Goal: Transaction & Acquisition: Purchase product/service

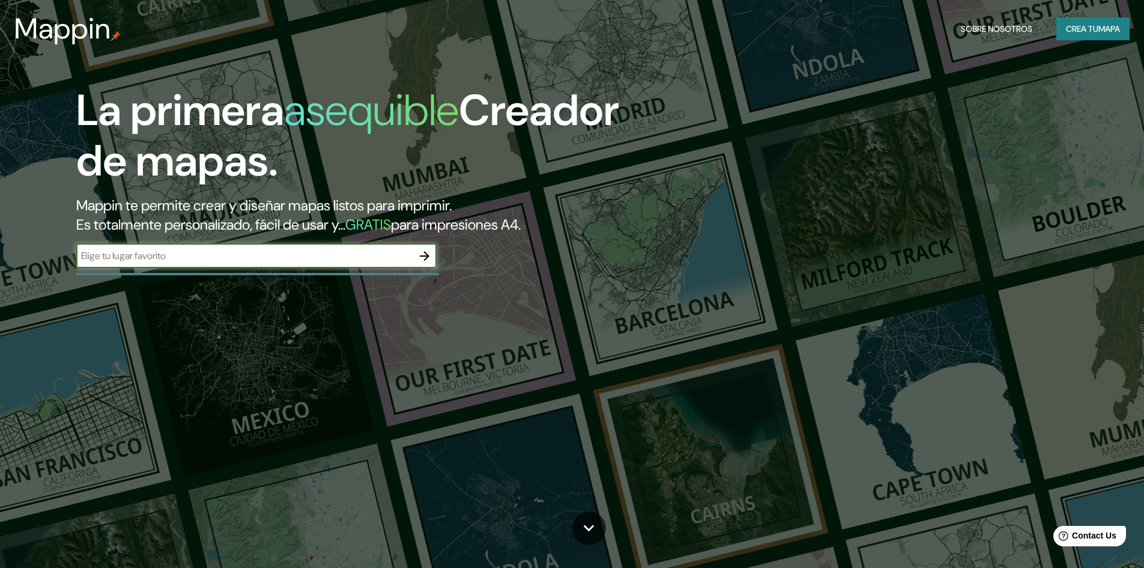
click at [1067, 17] on div "Mappin Sobre nosotros Crea tu mapa" at bounding box center [572, 29] width 1144 height 38
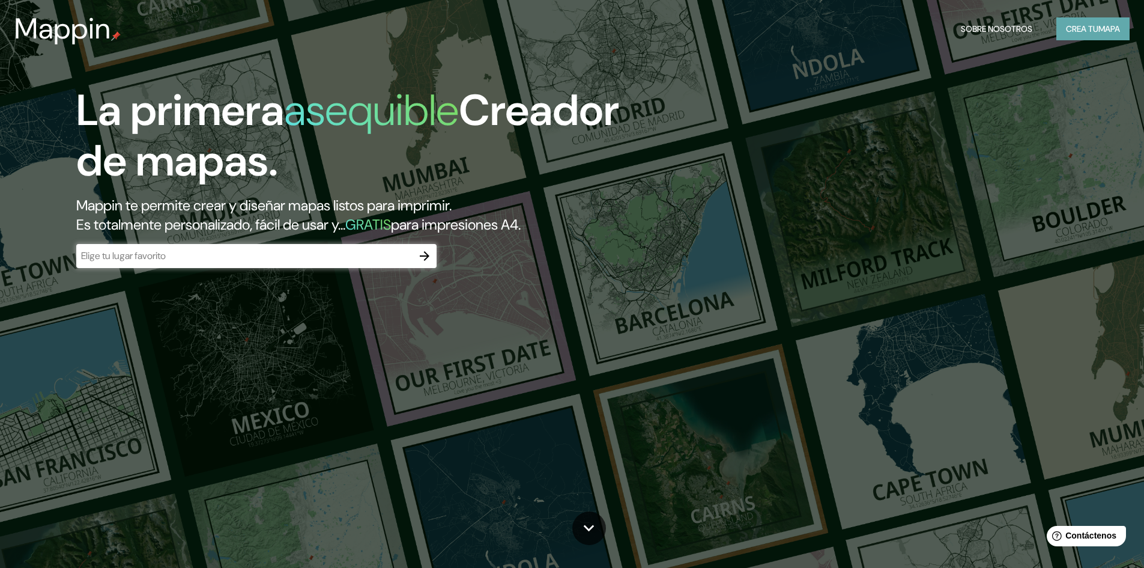
click at [1066, 24] on font "Crea tu" at bounding box center [1082, 28] width 32 height 11
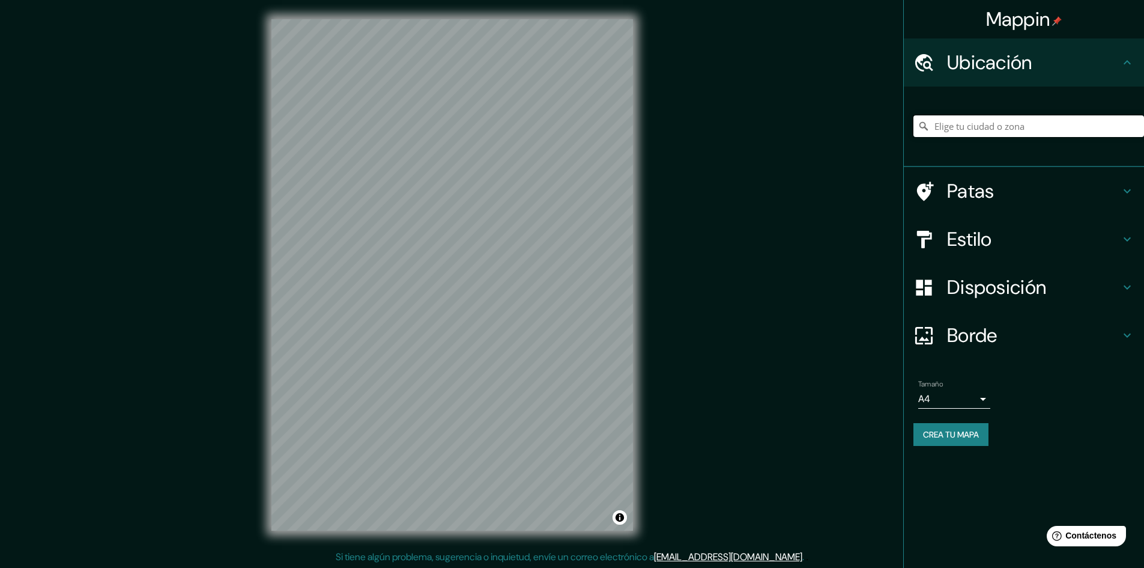
click at [1028, 124] on input "Elige tu ciudad o zona" at bounding box center [1029, 126] width 231 height 22
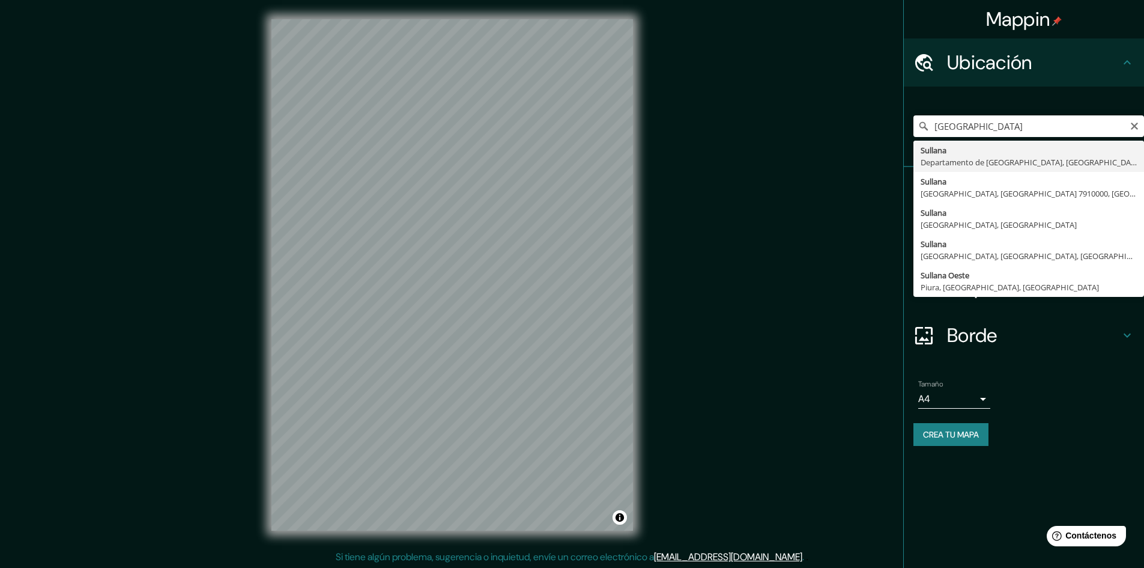
type input "Sullana, Departamento de Piura, Perú"
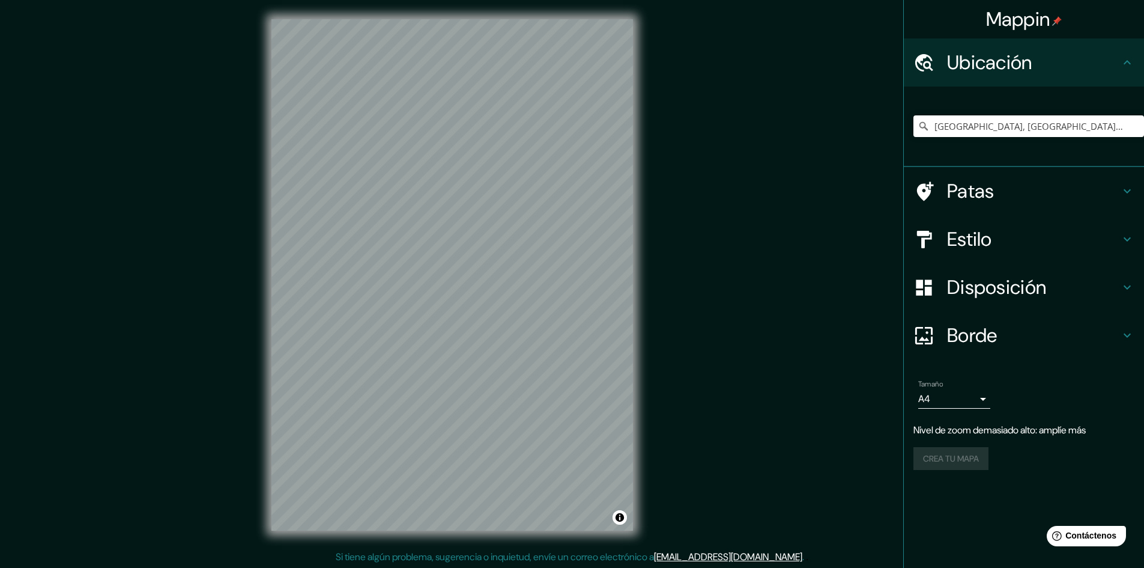
click at [1024, 303] on div "Disposición" at bounding box center [1024, 287] width 240 height 48
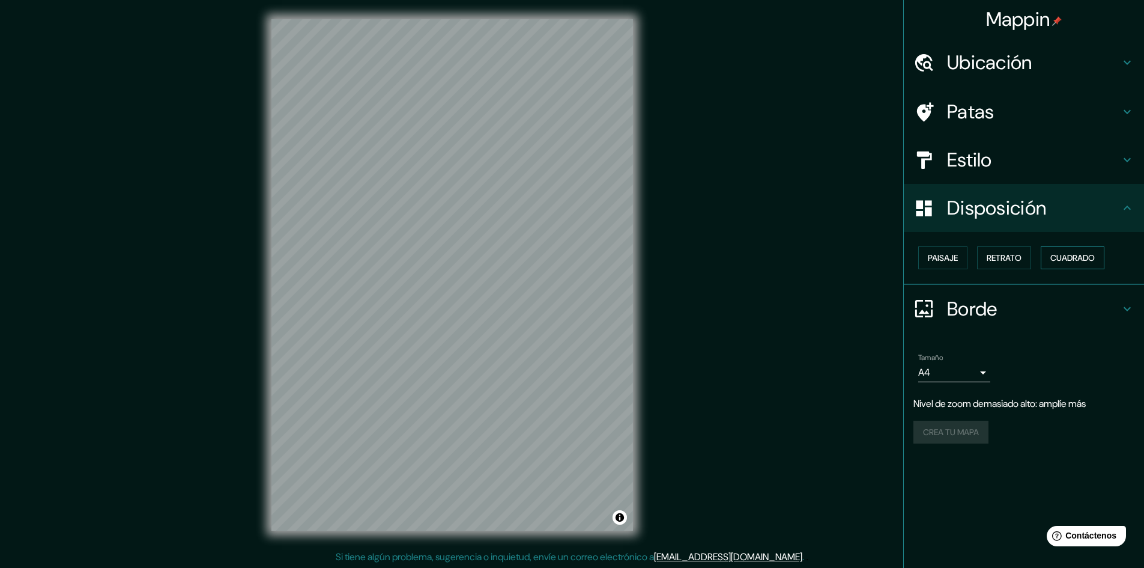
click at [1079, 266] on button "Cuadrado" at bounding box center [1073, 257] width 64 height 23
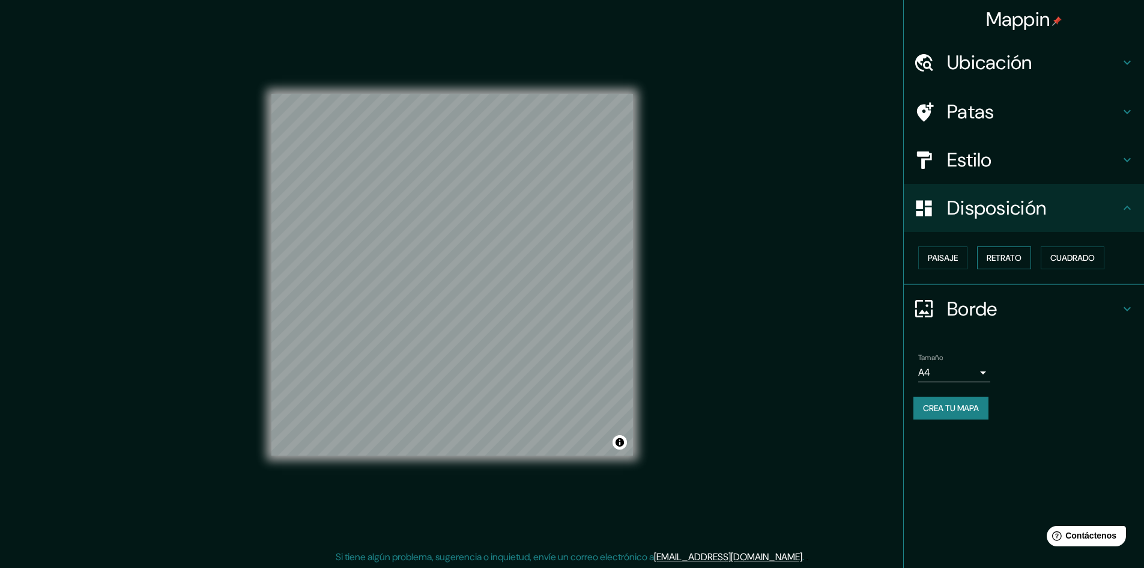
click at [1013, 260] on font "Retrato" at bounding box center [1004, 257] width 35 height 11
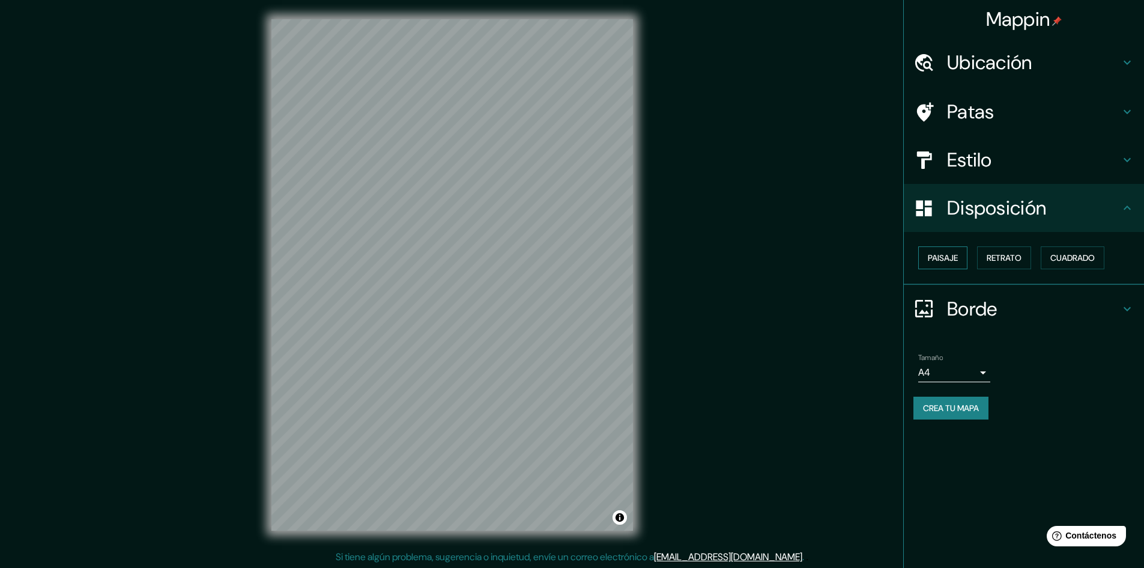
click at [940, 260] on font "Paisaje" at bounding box center [943, 257] width 30 height 11
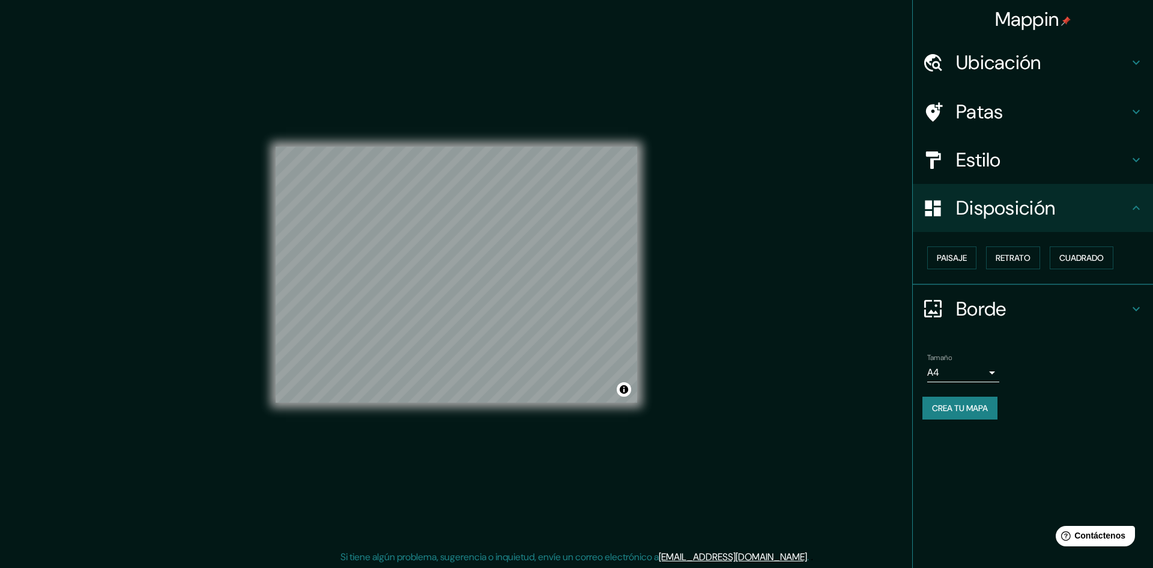
click at [970, 366] on body "Mappin Ubicación Sullana, Departamento de Piura, Perú Patas Estilo Disposición …" at bounding box center [576, 284] width 1153 height 568
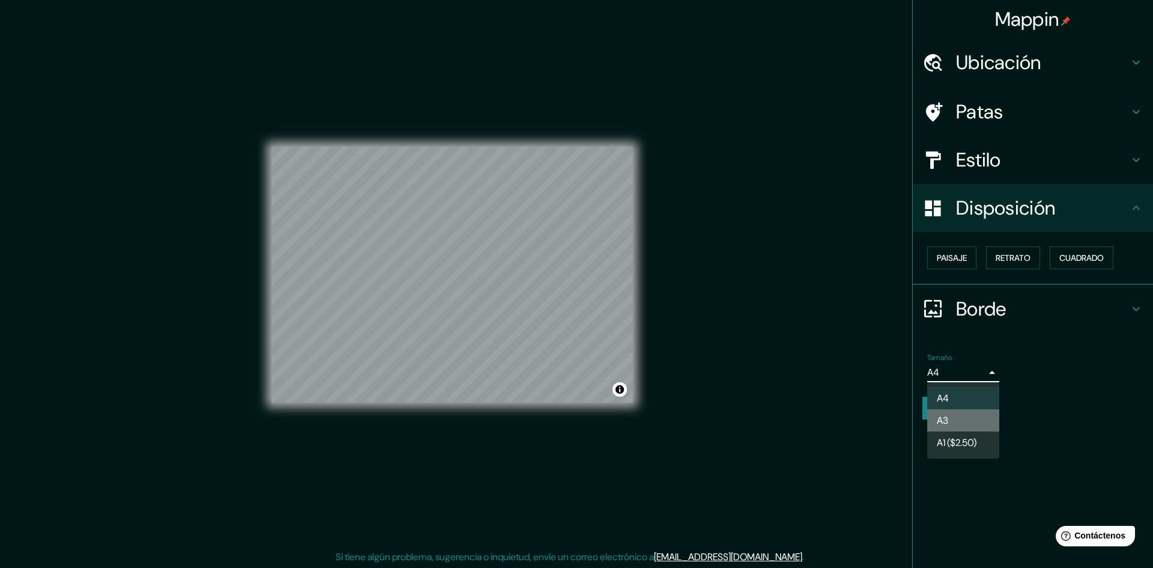
click at [958, 415] on li "A3" at bounding box center [963, 420] width 72 height 22
type input "a4"
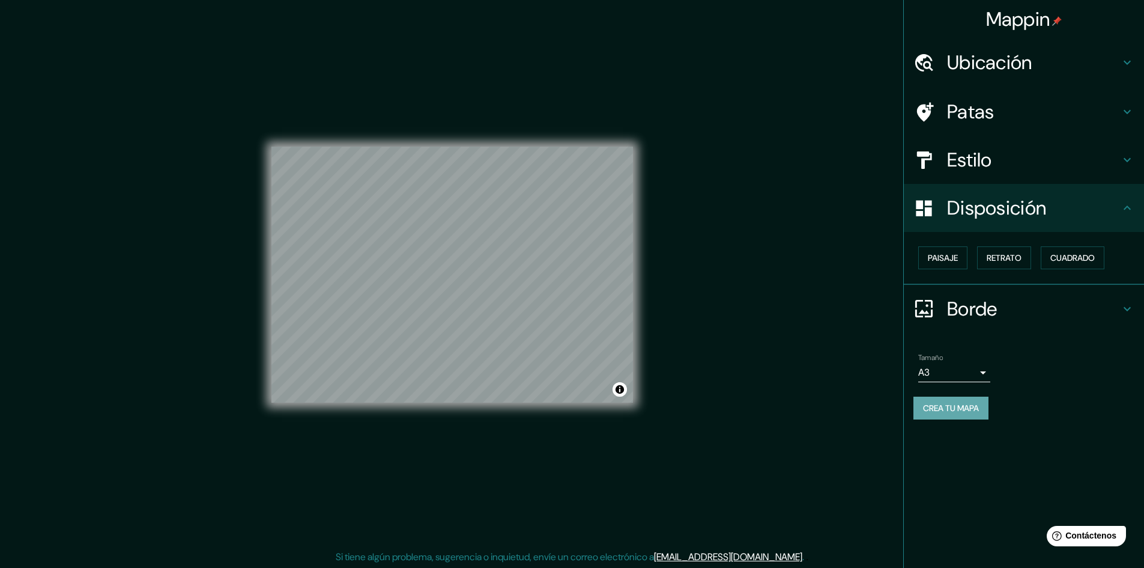
click at [981, 398] on button "Crea tu mapa" at bounding box center [951, 407] width 75 height 23
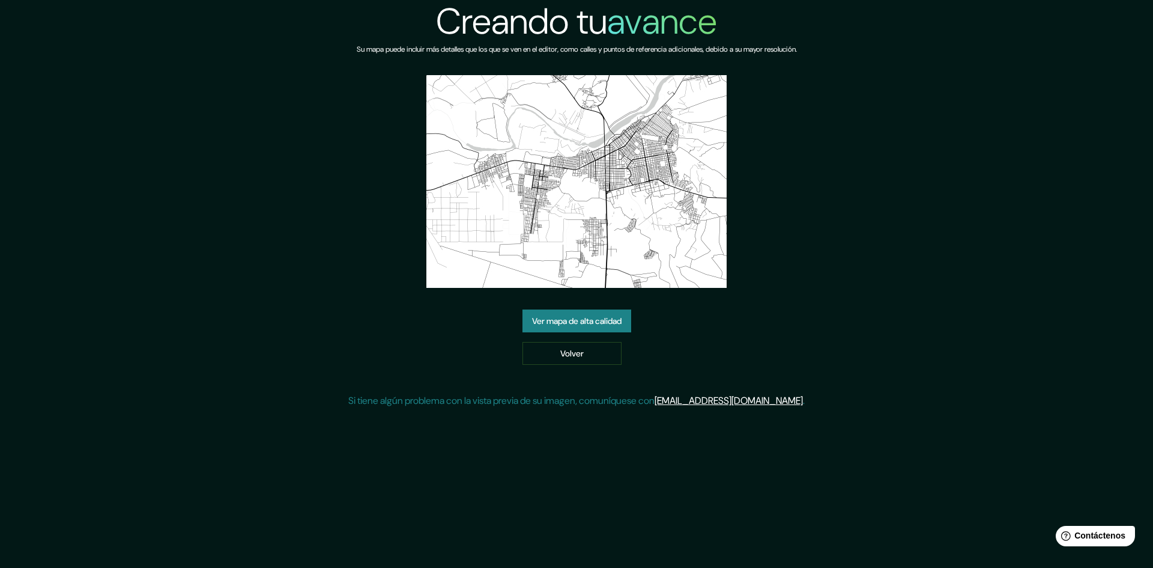
click at [554, 324] on font "Ver mapa de alta calidad" at bounding box center [577, 320] width 90 height 11
